Goal: Task Accomplishment & Management: Use online tool/utility

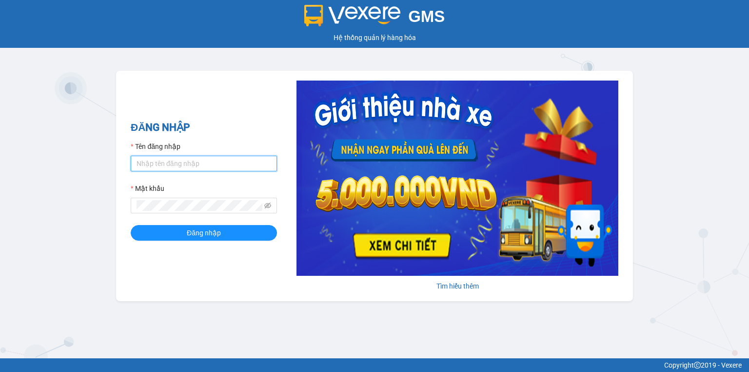
click at [173, 165] on input "Tên đăng nhập" at bounding box center [204, 164] width 146 height 16
type input "trang.nhuquynh"
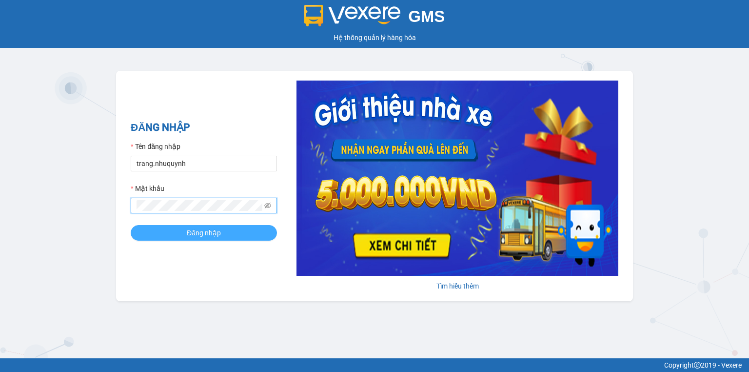
click at [195, 227] on span "Đăng nhập" at bounding box center [204, 232] width 34 height 11
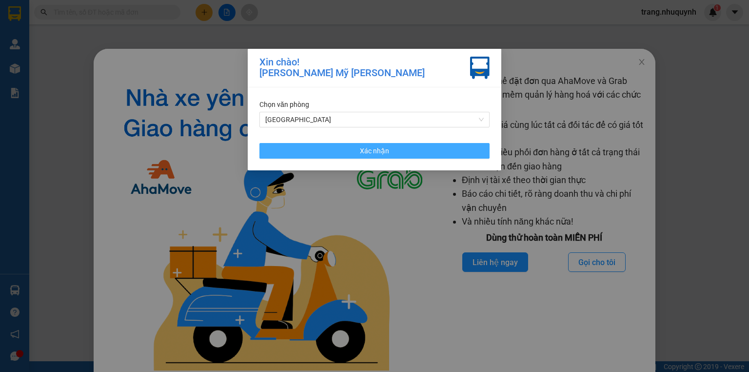
click at [365, 156] on span "Xác nhận" at bounding box center [374, 150] width 29 height 11
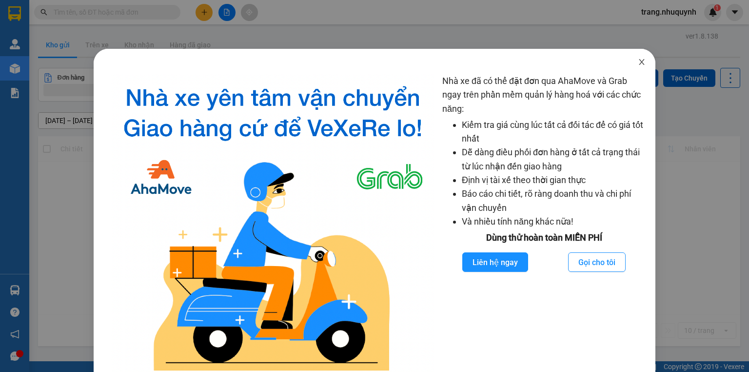
click at [648, 58] on span "Close" at bounding box center [641, 62] width 27 height 27
